Goal: Check status: Check status

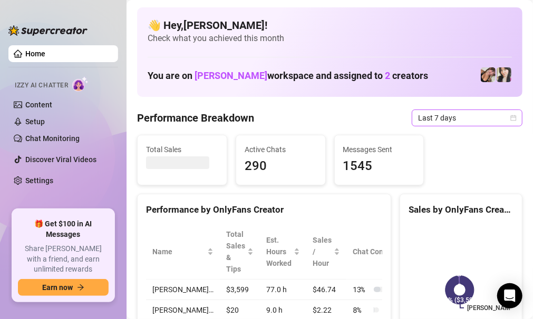
click at [510, 118] on icon "calendar" at bounding box center [513, 118] width 6 height 6
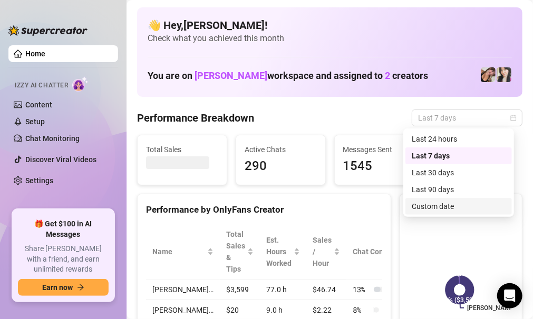
click at [437, 209] on div "Custom date" at bounding box center [459, 207] width 94 height 12
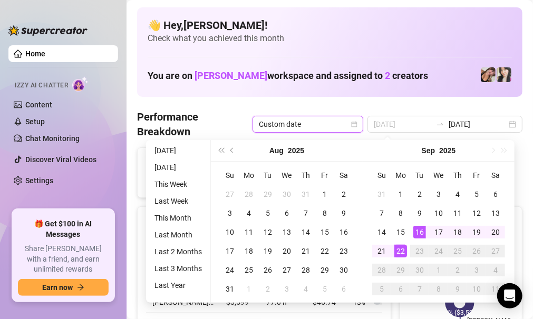
type input "[DATE]"
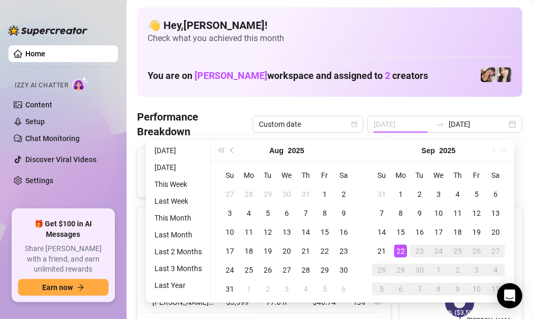
click at [399, 250] on div "22" at bounding box center [400, 251] width 13 height 13
type input "[DATE]"
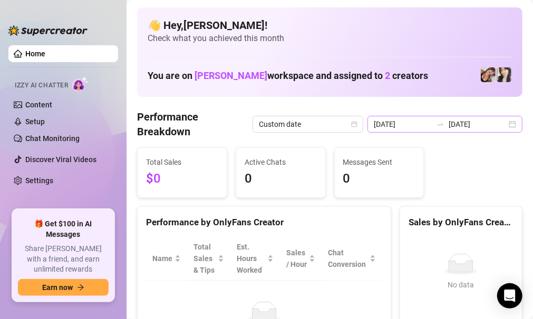
click at [506, 123] on div "[DATE] [DATE]" at bounding box center [444, 124] width 155 height 17
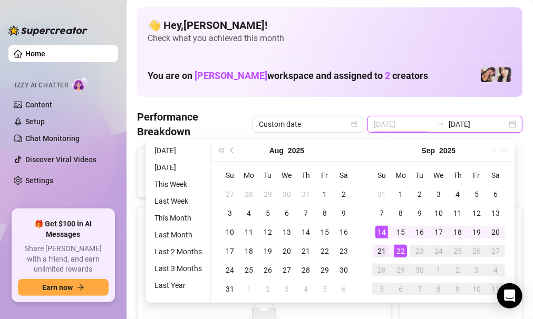
type input "[DATE]"
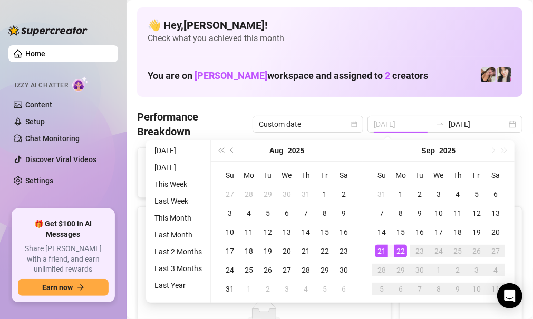
click at [381, 249] on div "21" at bounding box center [381, 251] width 13 height 13
click at [381, 249] on div "Name Total Sales & Tips Est. Hours Worked Sales / Hour Chat Conversion No data …" at bounding box center [264, 299] width 253 height 140
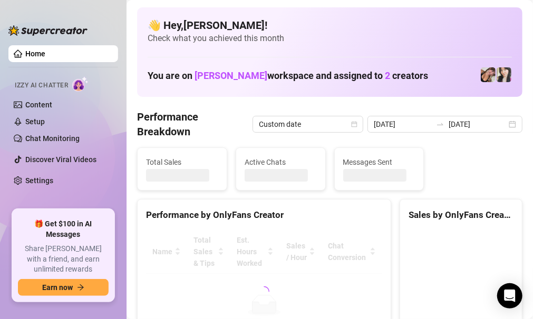
type input "[DATE]"
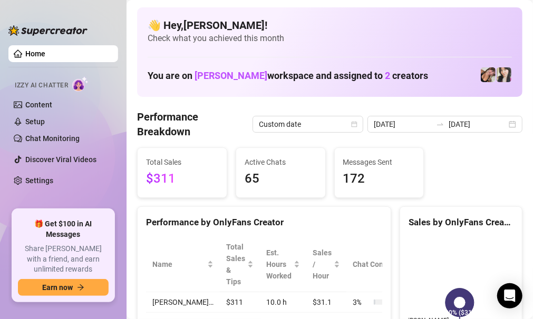
click at [485, 156] on div "Total Sales $311 Active Chats 65 Messages Sent 172" at bounding box center [330, 173] width 394 height 51
